Goal: Information Seeking & Learning: Understand process/instructions

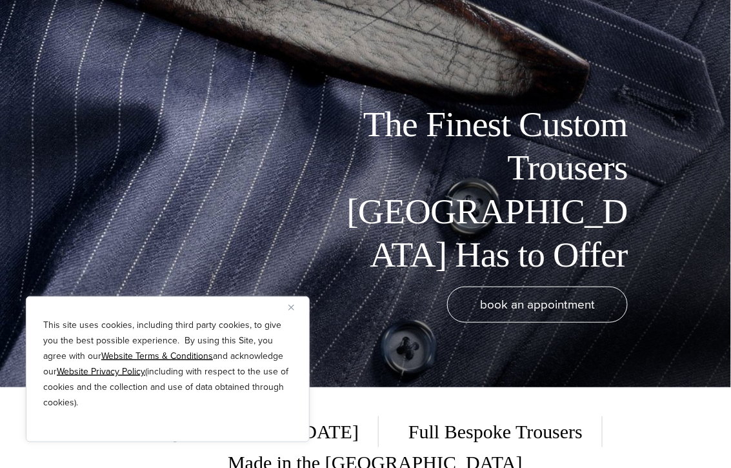
scroll to position [82, 0]
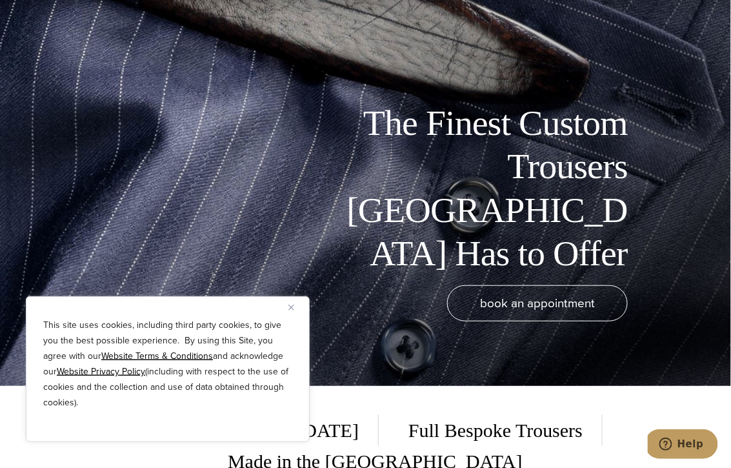
click at [294, 307] on button "Close" at bounding box center [295, 306] width 15 height 15
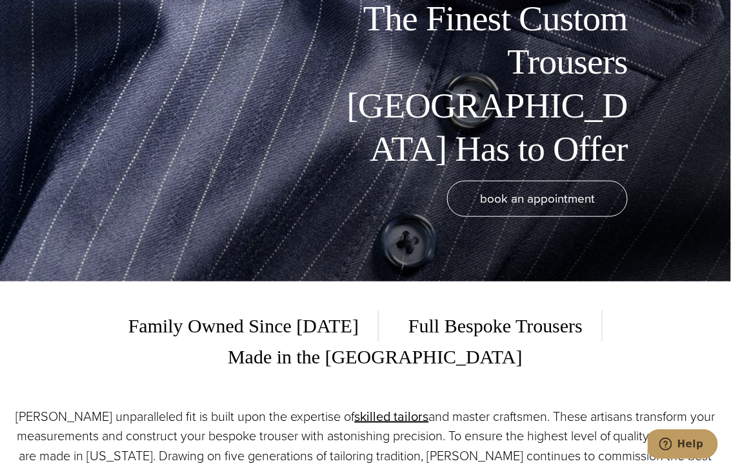
scroll to position [0, 0]
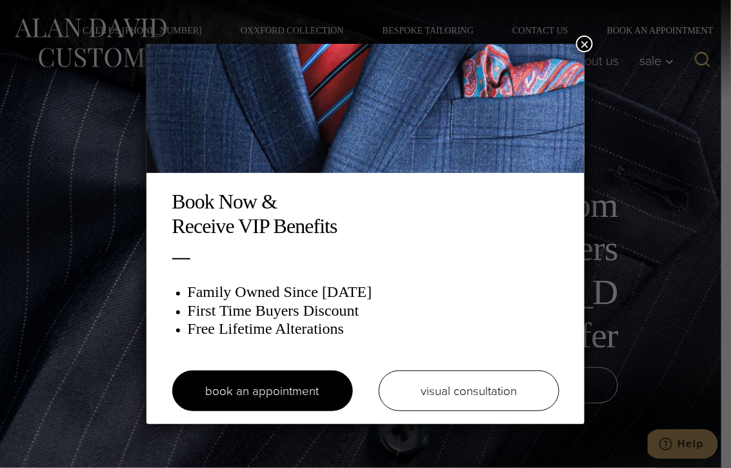
click at [635, 97] on div "Book Now & Receive VIP Benefits Family Owned Since 1913 First Time Buyers Disco…" at bounding box center [365, 234] width 731 height 468
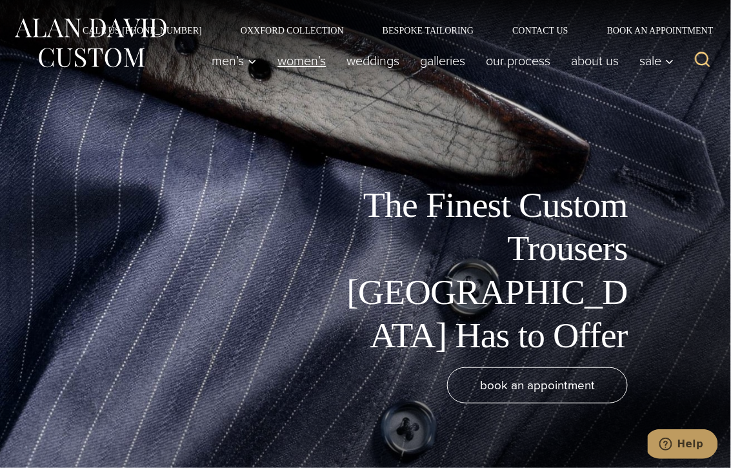
click at [295, 62] on link "Women’s" at bounding box center [301, 61] width 69 height 26
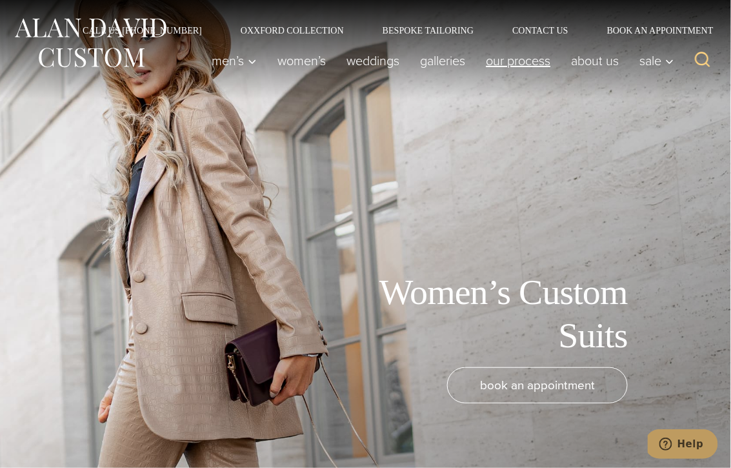
click at [514, 53] on link "Our Process" at bounding box center [518, 61] width 85 height 26
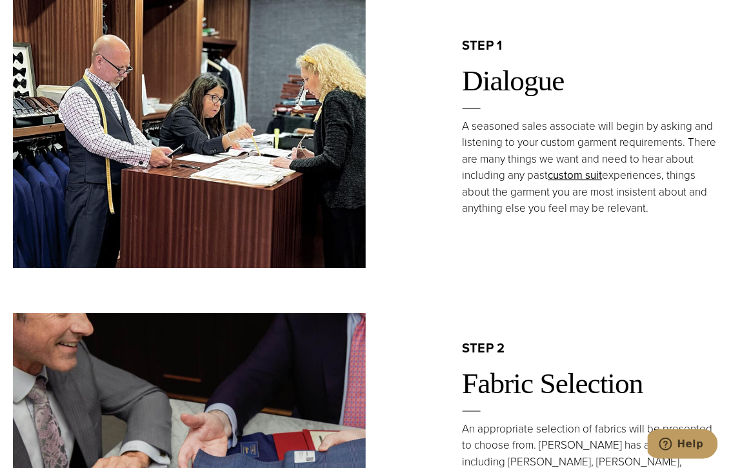
scroll to position [867, 0]
